Goal: Task Accomplishment & Management: Manage account settings

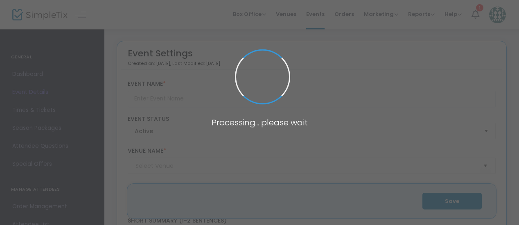
type input "Sunset Cruise"
type textarea "Join us on an evening boat tour of [GEOGRAPHIC_DATA][DOMAIN_NAME] of our talent…"
type input "Register Now"
type input "[GEOGRAPHIC_DATA]"
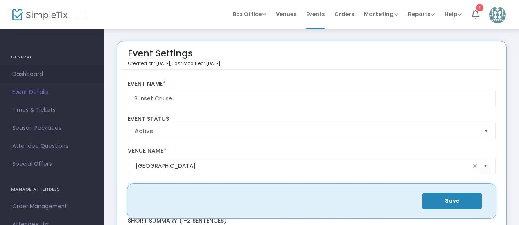
click at [28, 77] on span "Dashboard" at bounding box center [52, 74] width 80 height 11
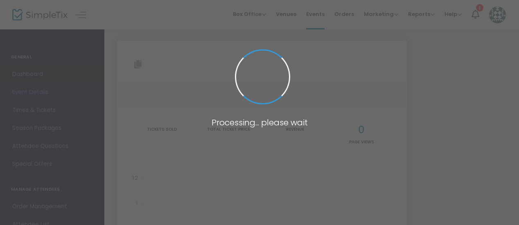
type input "[URL][DOMAIN_NAME]"
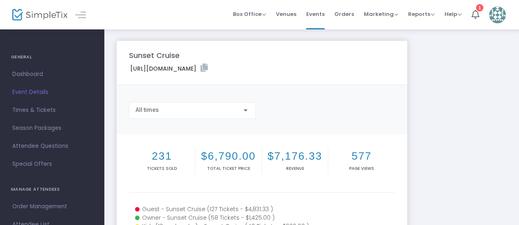
click at [32, 13] on img at bounding box center [39, 15] width 55 height 12
